Goal: Transaction & Acquisition: Purchase product/service

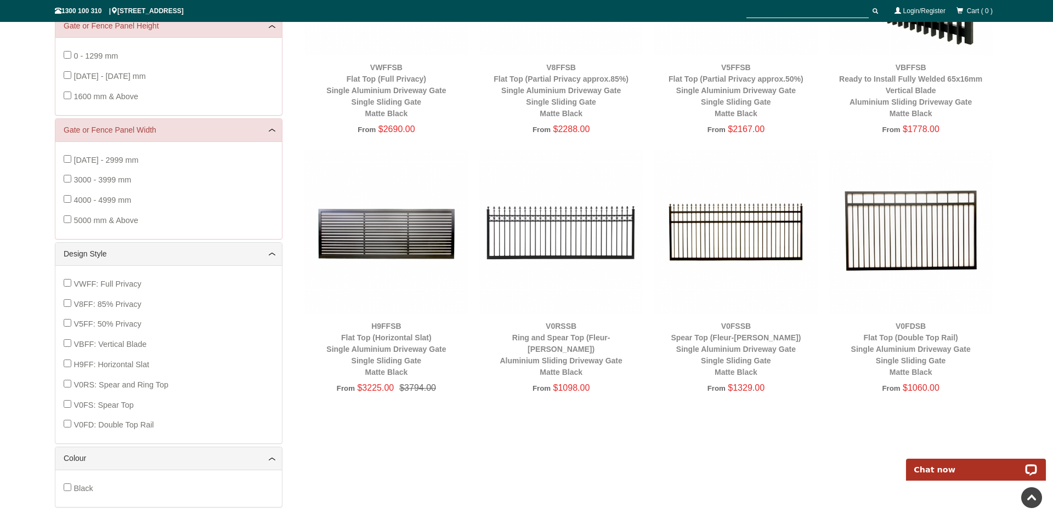
scroll to position [83, 0]
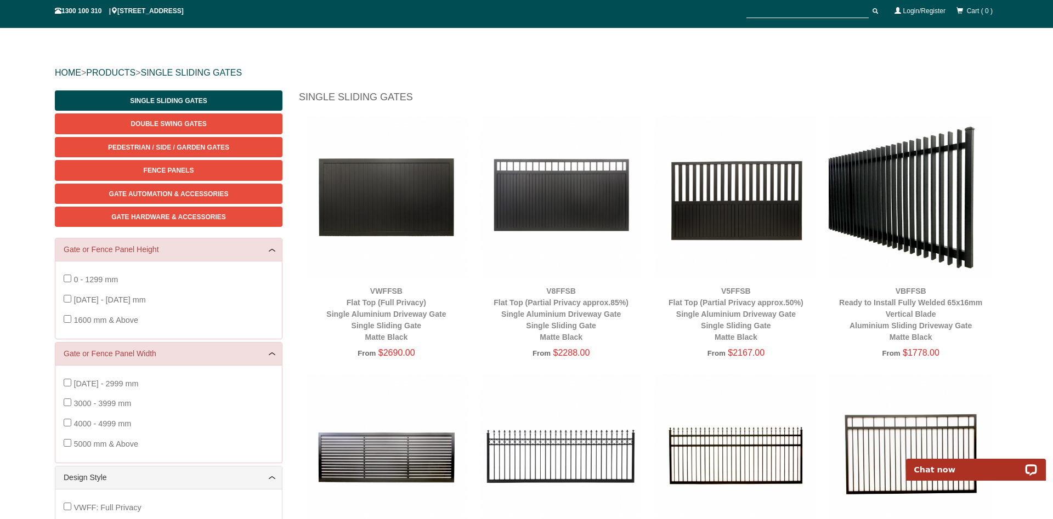
click at [922, 198] on img at bounding box center [910, 197] width 164 height 164
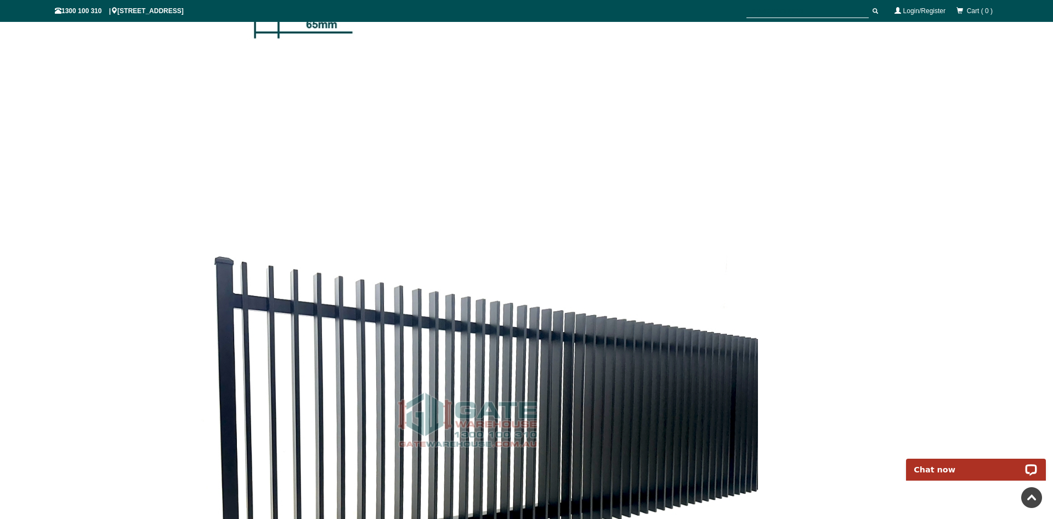
scroll to position [2320, 0]
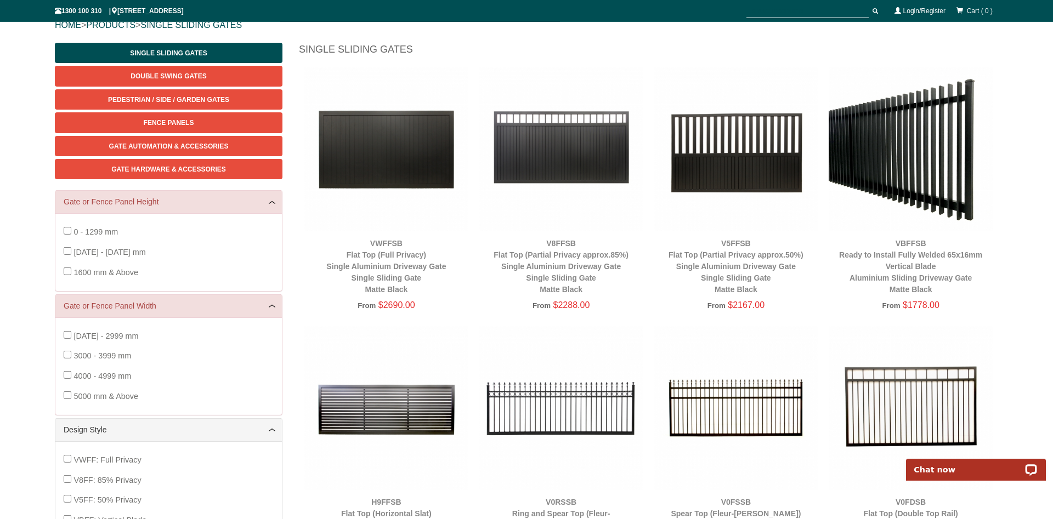
scroll to position [83, 0]
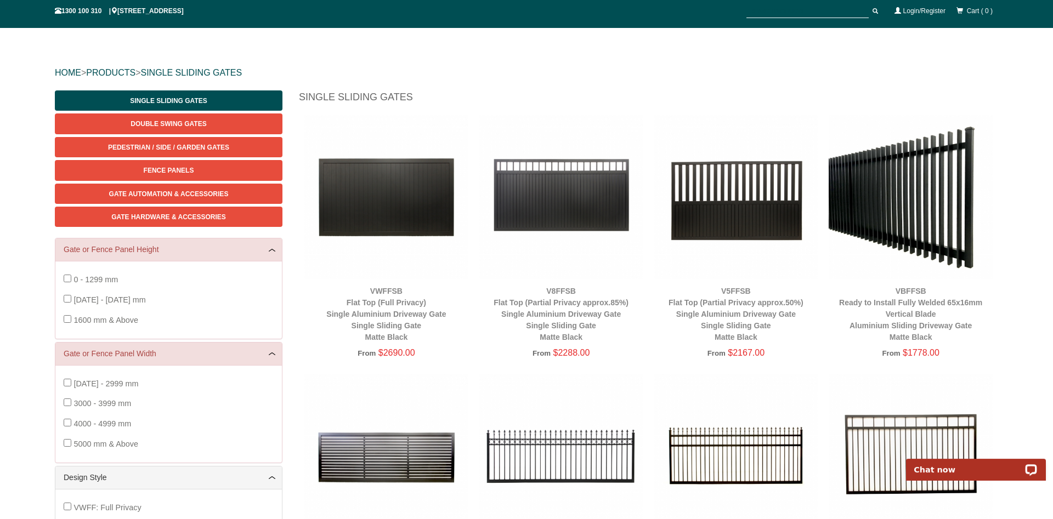
click at [617, 274] on img at bounding box center [561, 197] width 164 height 164
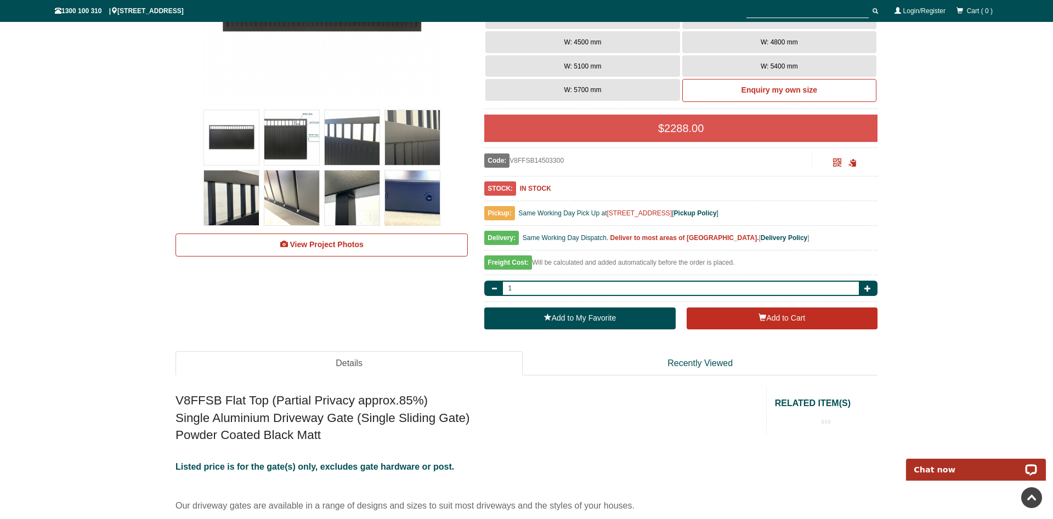
scroll to position [419, 0]
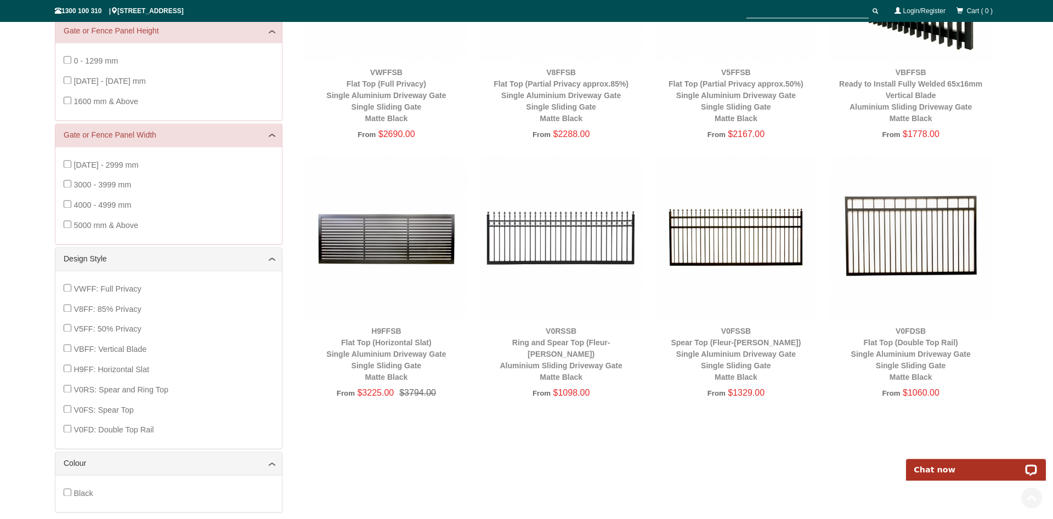
scroll to position [307, 0]
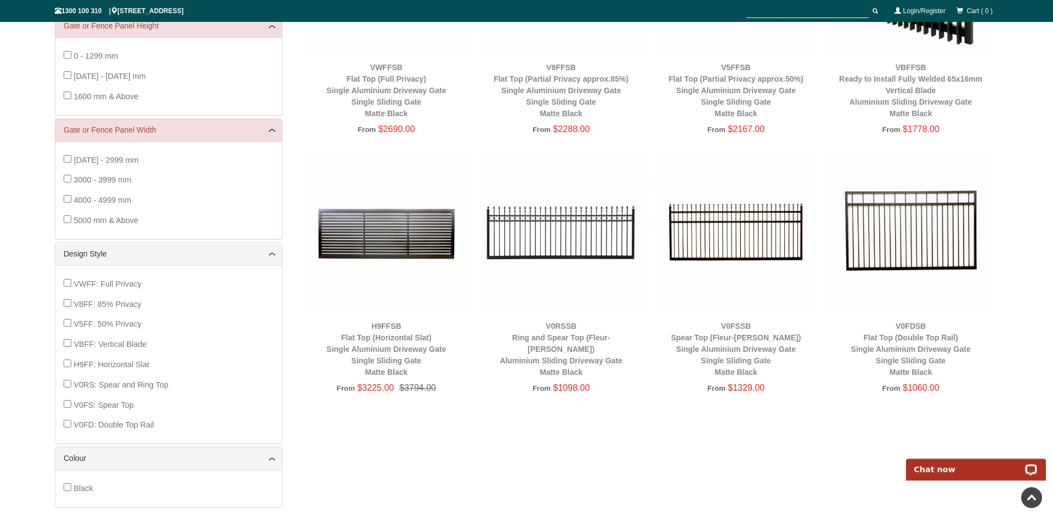
click at [563, 224] on img at bounding box center [561, 232] width 164 height 164
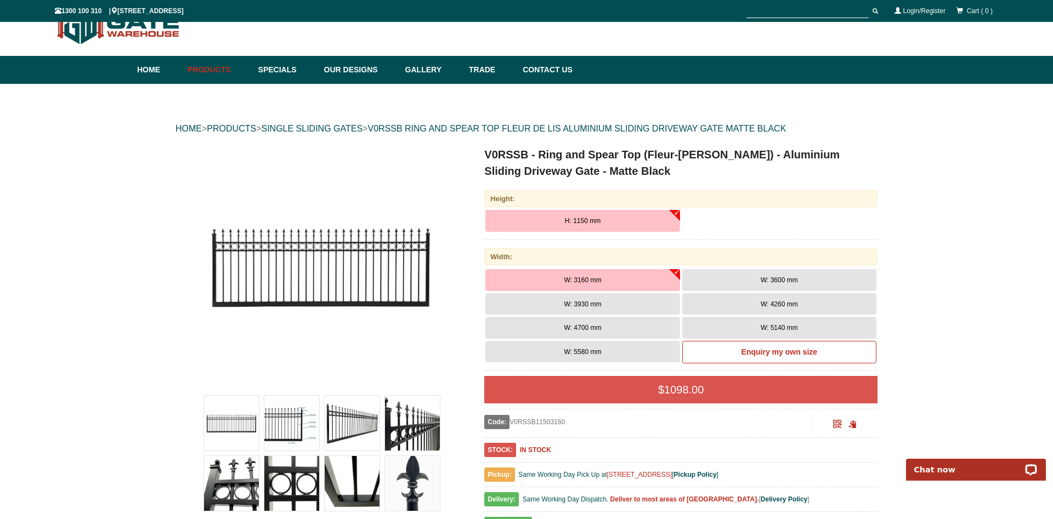
click at [676, 213] on button "H: 1150 mm" at bounding box center [582, 221] width 194 height 22
click at [609, 354] on button "W: 5580 mm" at bounding box center [582, 352] width 194 height 22
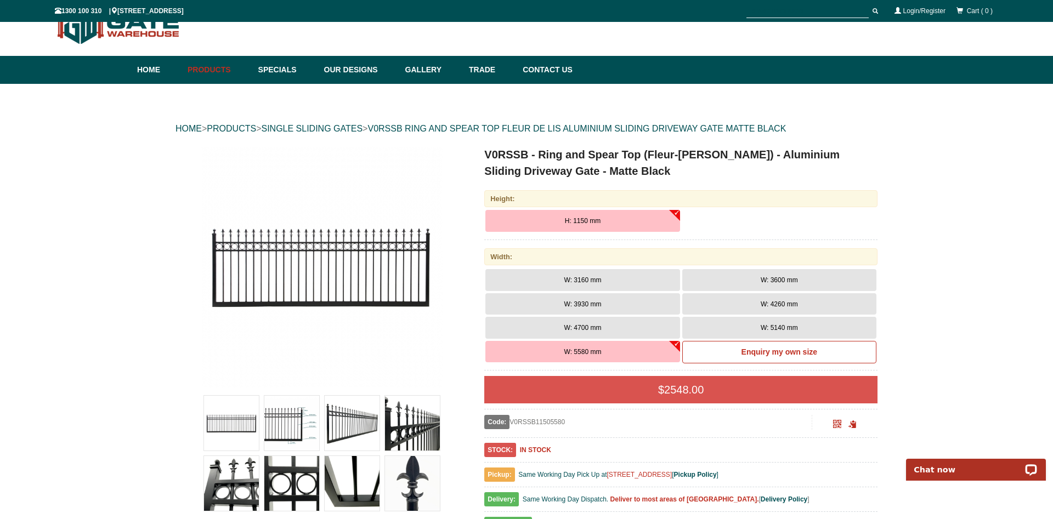
scroll to position [195, 0]
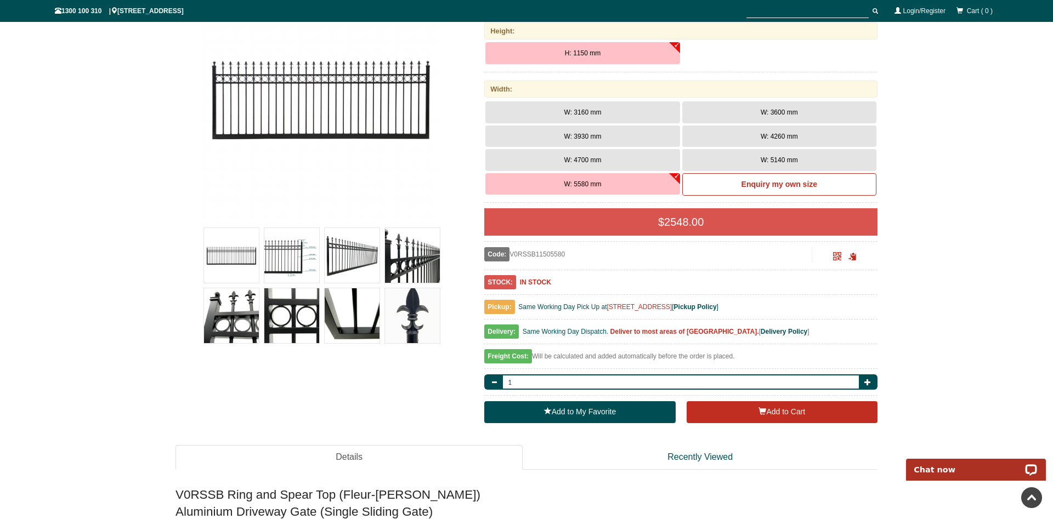
click at [410, 259] on img at bounding box center [412, 255] width 55 height 55
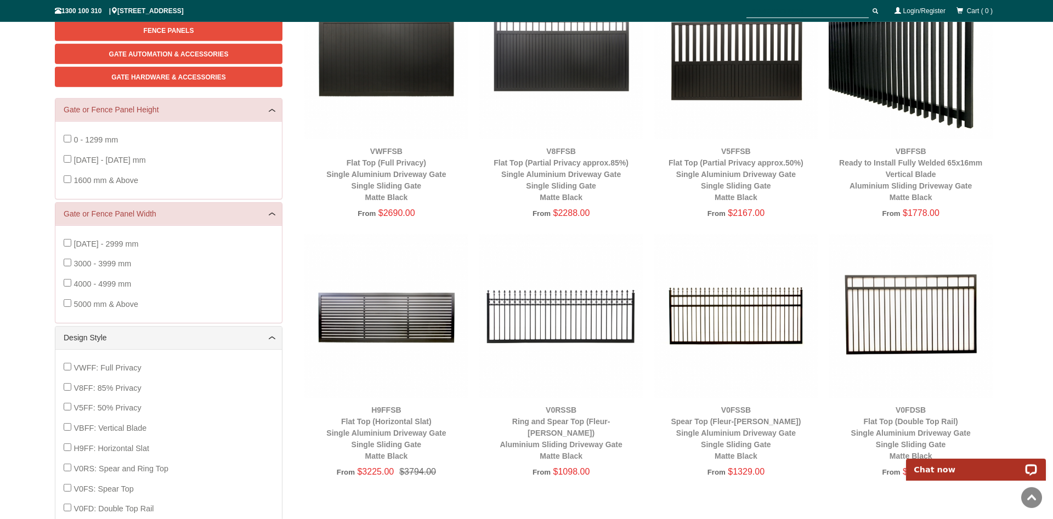
scroll to position [224, 0]
click at [604, 311] on img at bounding box center [561, 316] width 164 height 164
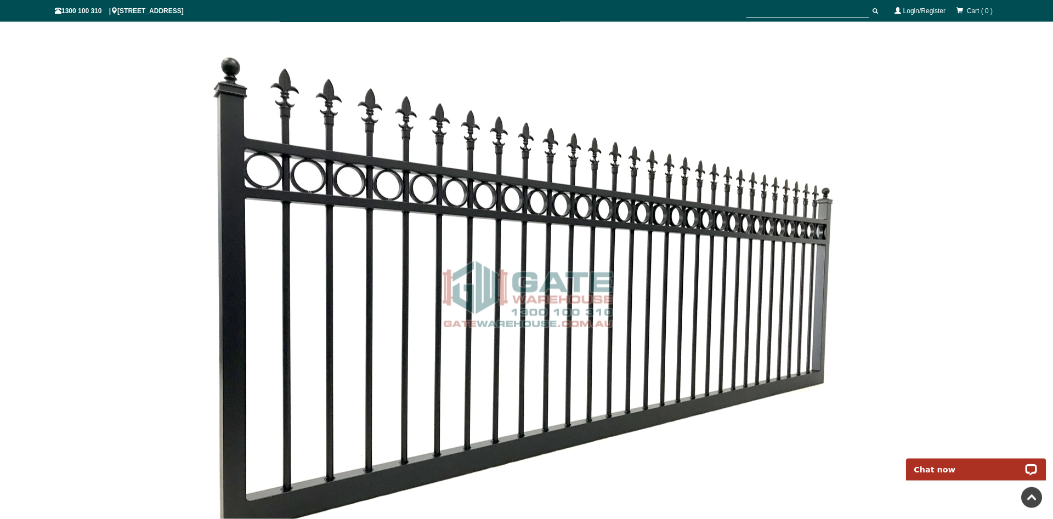
scroll to position [1873, 0]
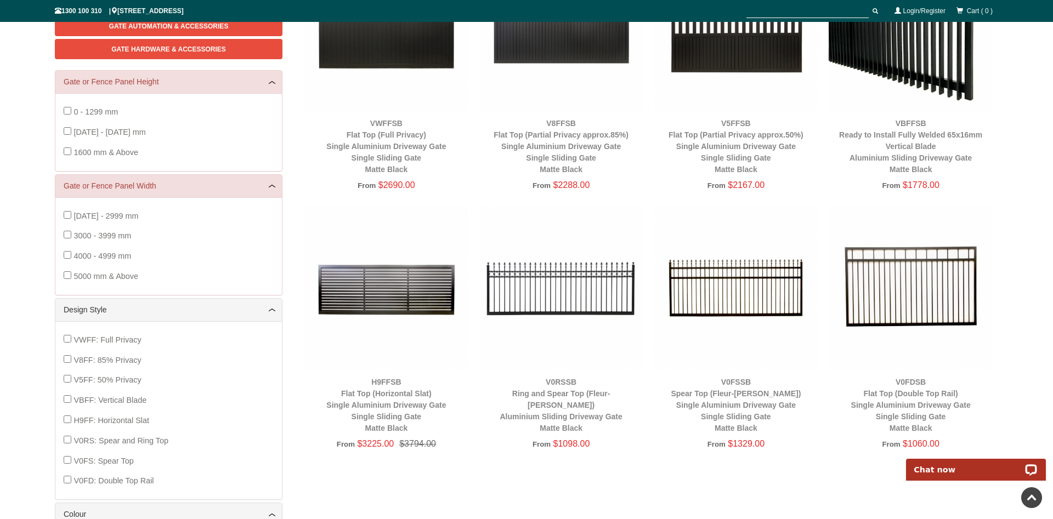
scroll to position [307, 0]
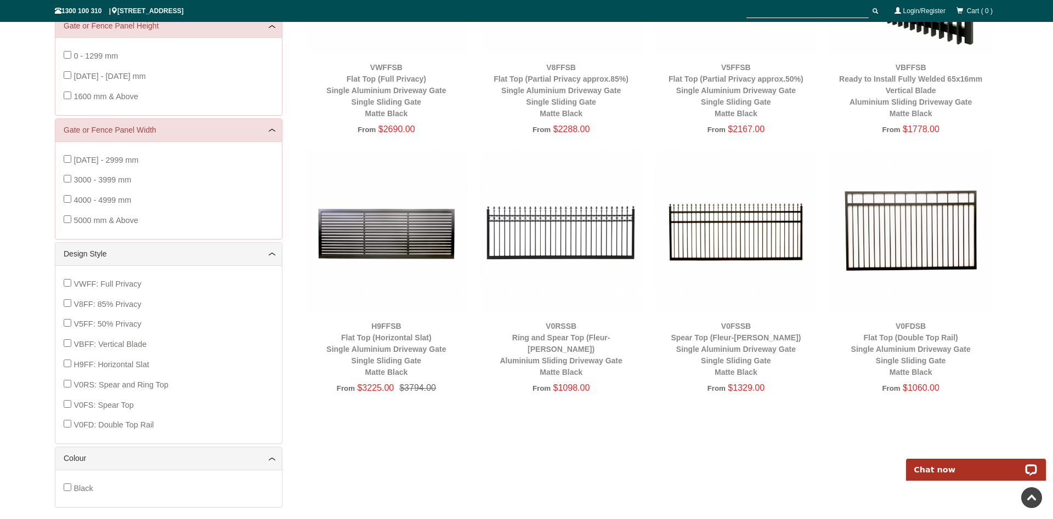
click at [579, 238] on img at bounding box center [561, 232] width 164 height 164
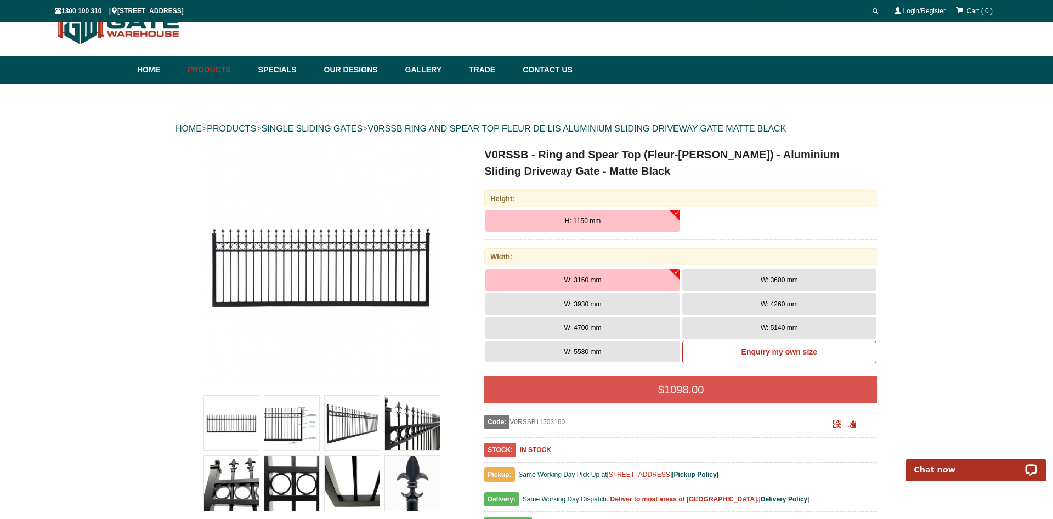
click at [317, 256] on img at bounding box center [321, 266] width 241 height 241
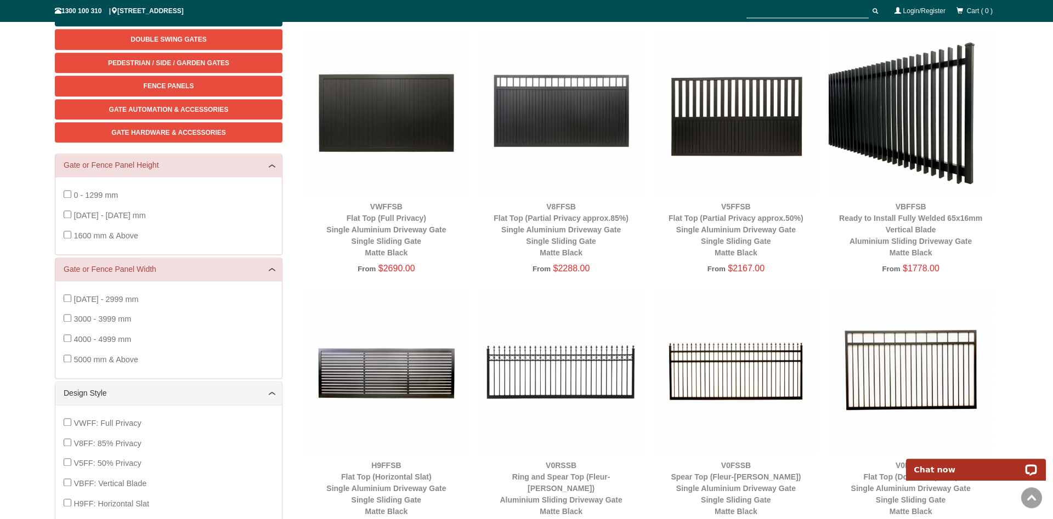
scroll to position [251, 0]
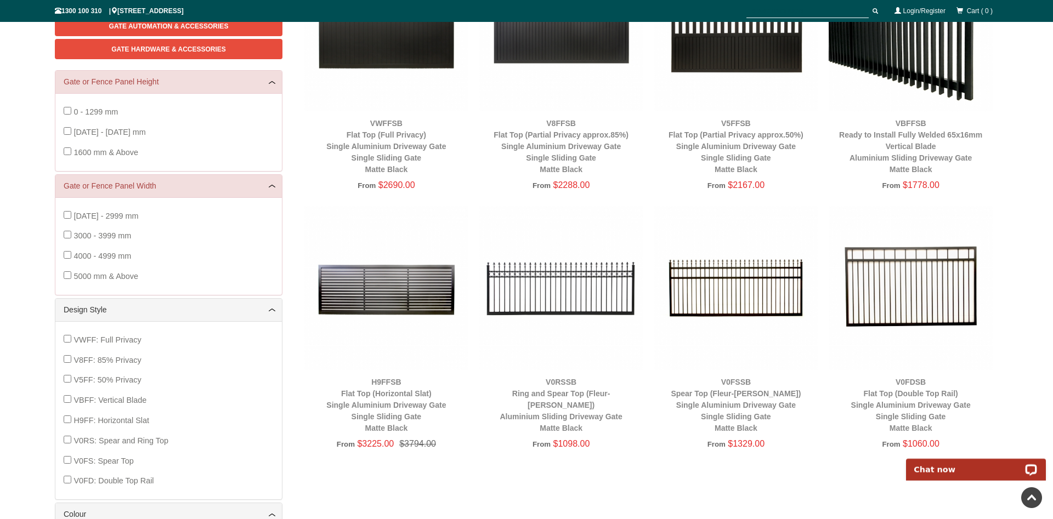
click at [711, 298] on img at bounding box center [736, 288] width 164 height 164
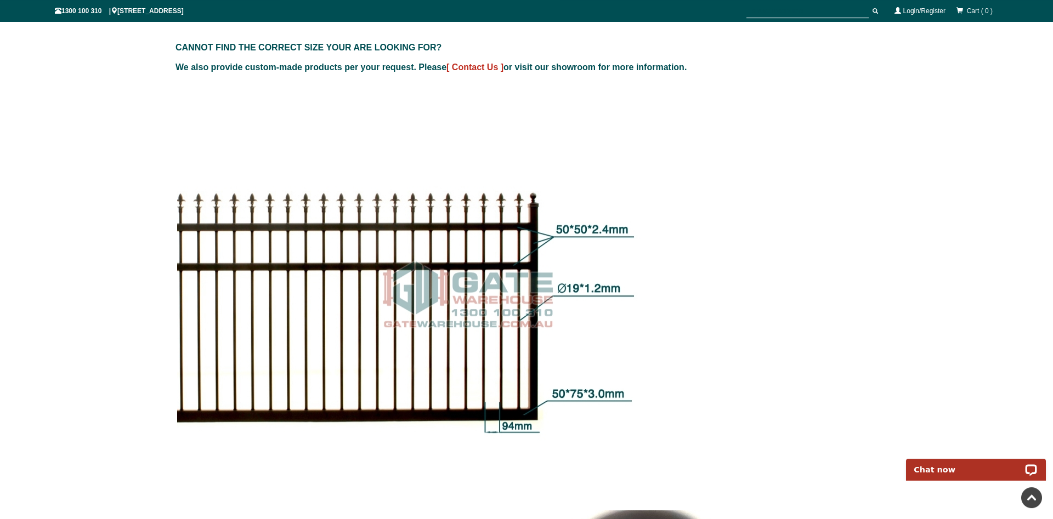
scroll to position [1090, 0]
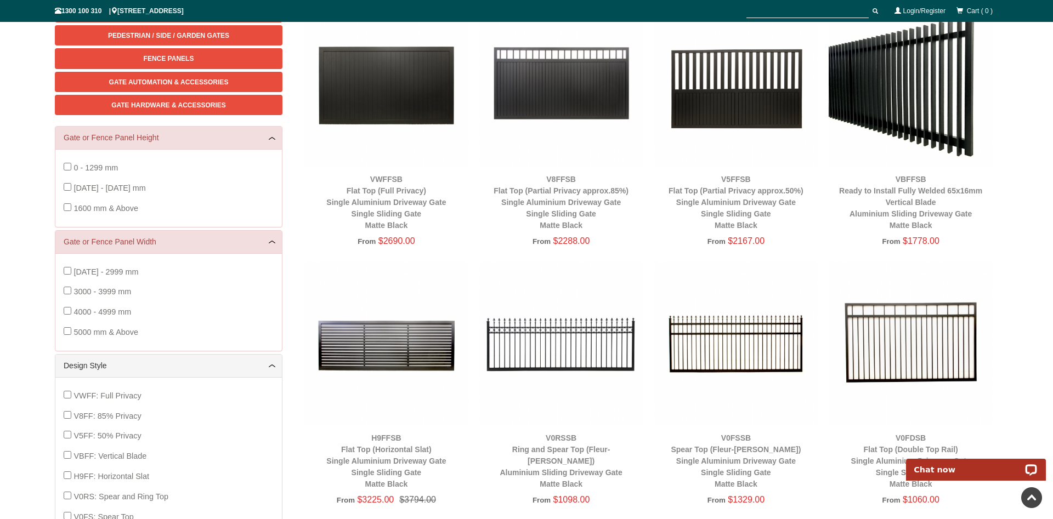
click at [587, 346] on img at bounding box center [561, 344] width 164 height 164
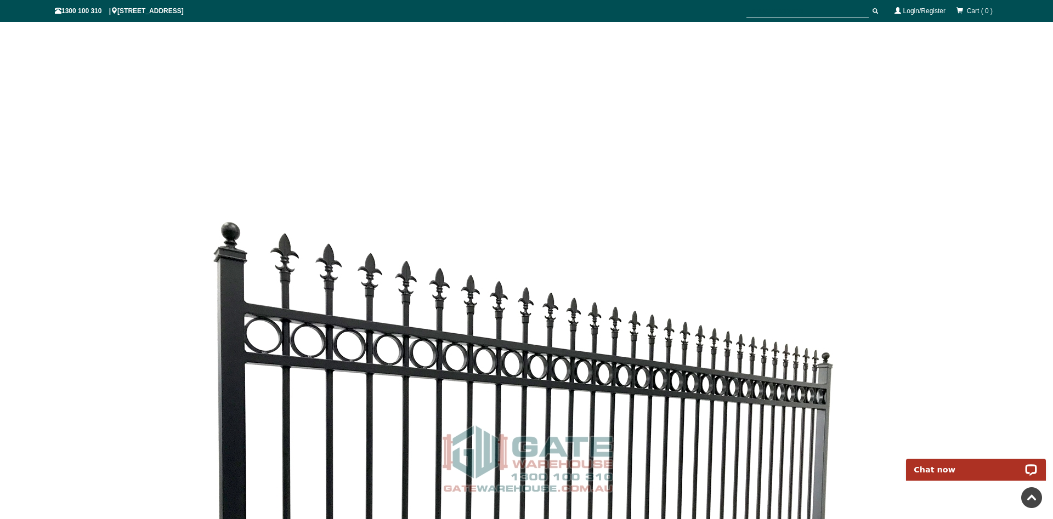
scroll to position [1929, 0]
